Goal: Subscribe to service/newsletter

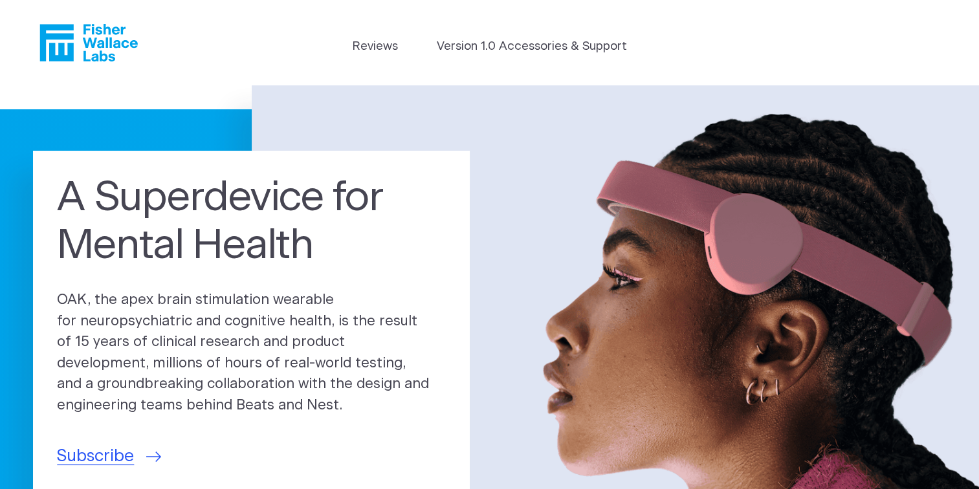
scroll to position [1, 0]
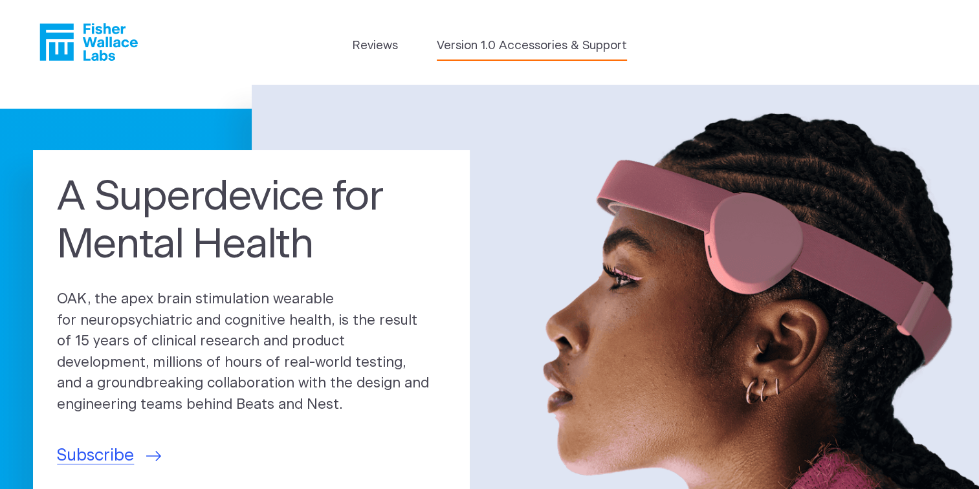
click at [558, 46] on link "Version 1.0 Accessories & Support" at bounding box center [532, 46] width 190 height 18
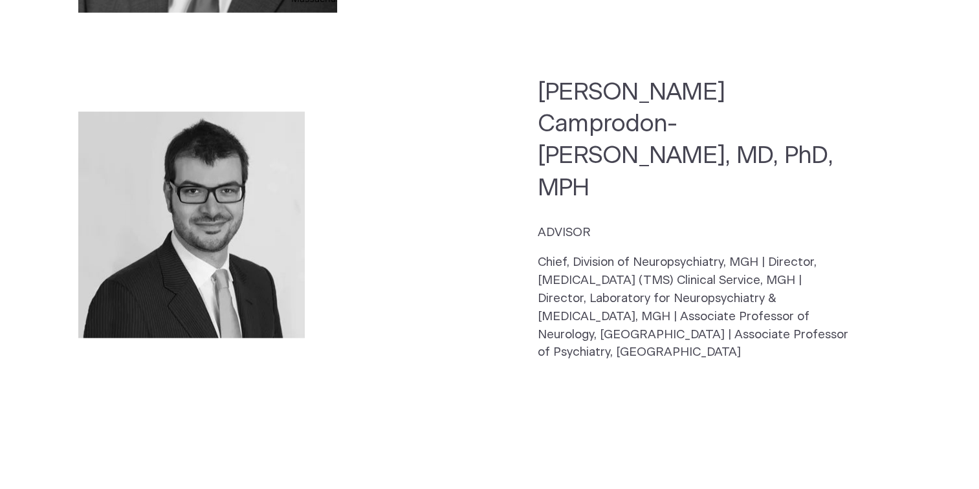
scroll to position [3171, 0]
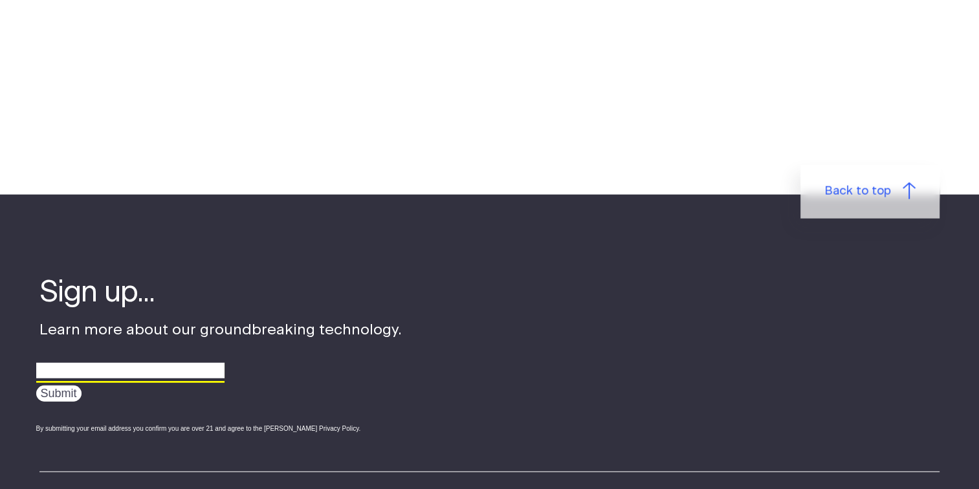
click at [149, 361] on input "email" at bounding box center [130, 371] width 188 height 20
type input "[EMAIL_ADDRESS][DOMAIN_NAME]"
click at [56, 386] on input "Submit" at bounding box center [58, 394] width 45 height 16
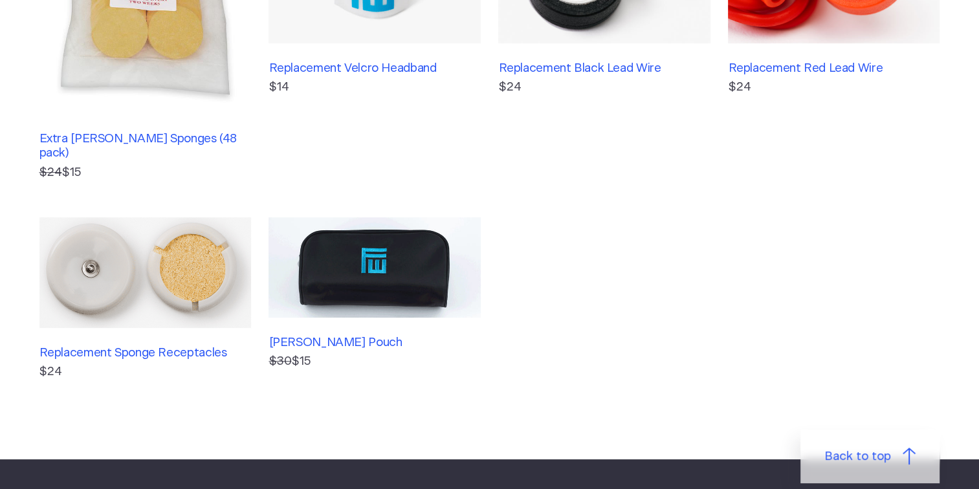
scroll to position [210, 0]
